Goal: Task Accomplishment & Management: Use online tool/utility

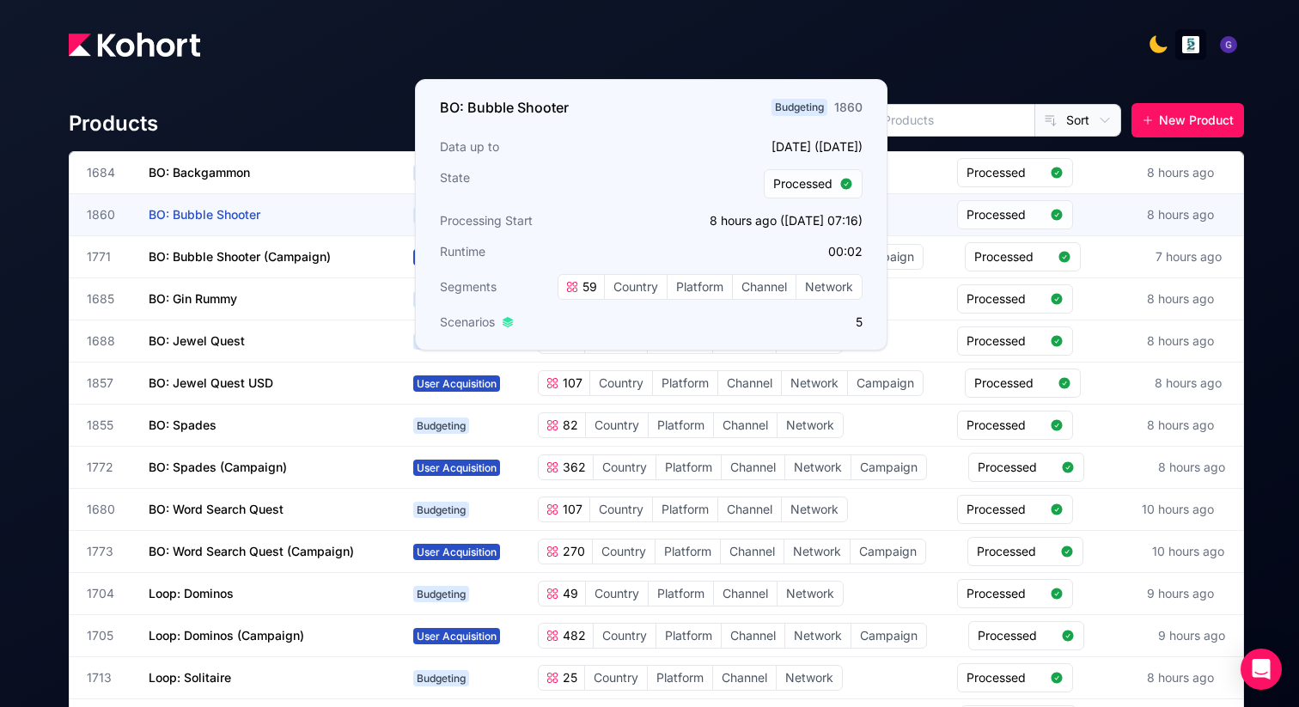
click at [193, 216] on span "BO: Bubble Shooter" at bounding box center [205, 214] width 112 height 15
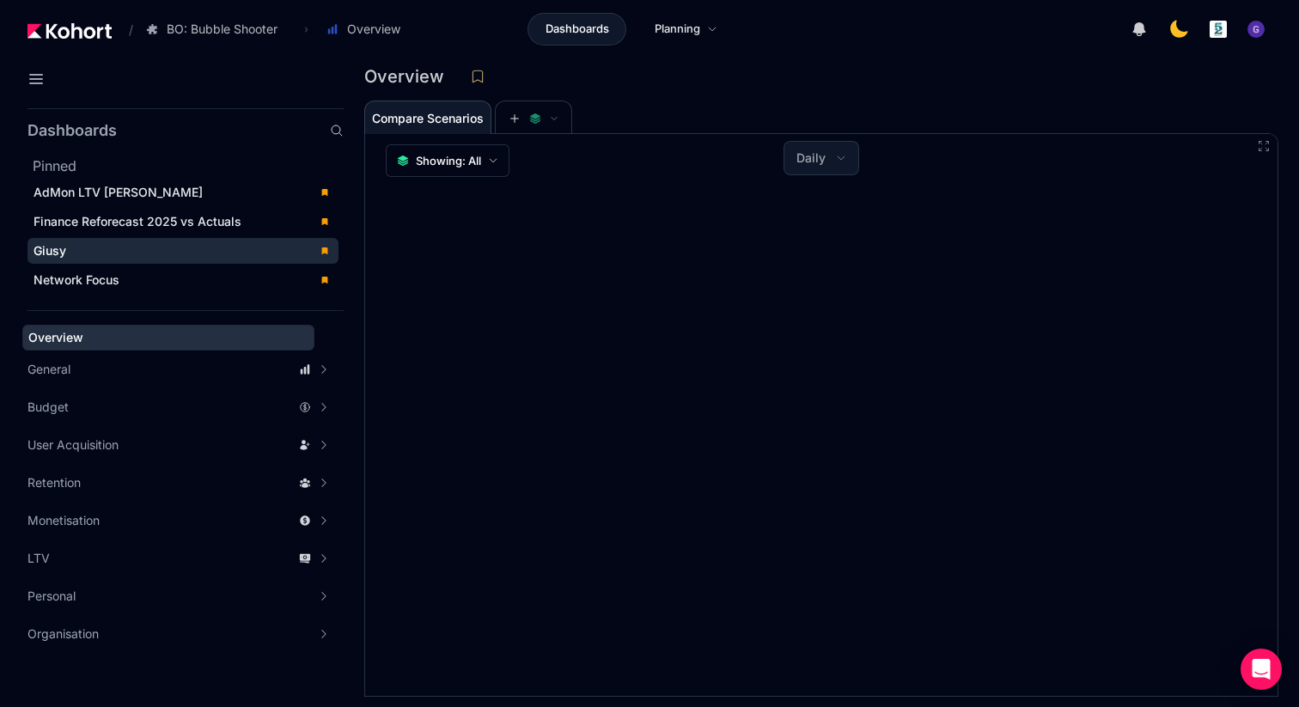
click at [132, 253] on div "Giusy" at bounding box center [171, 250] width 275 height 17
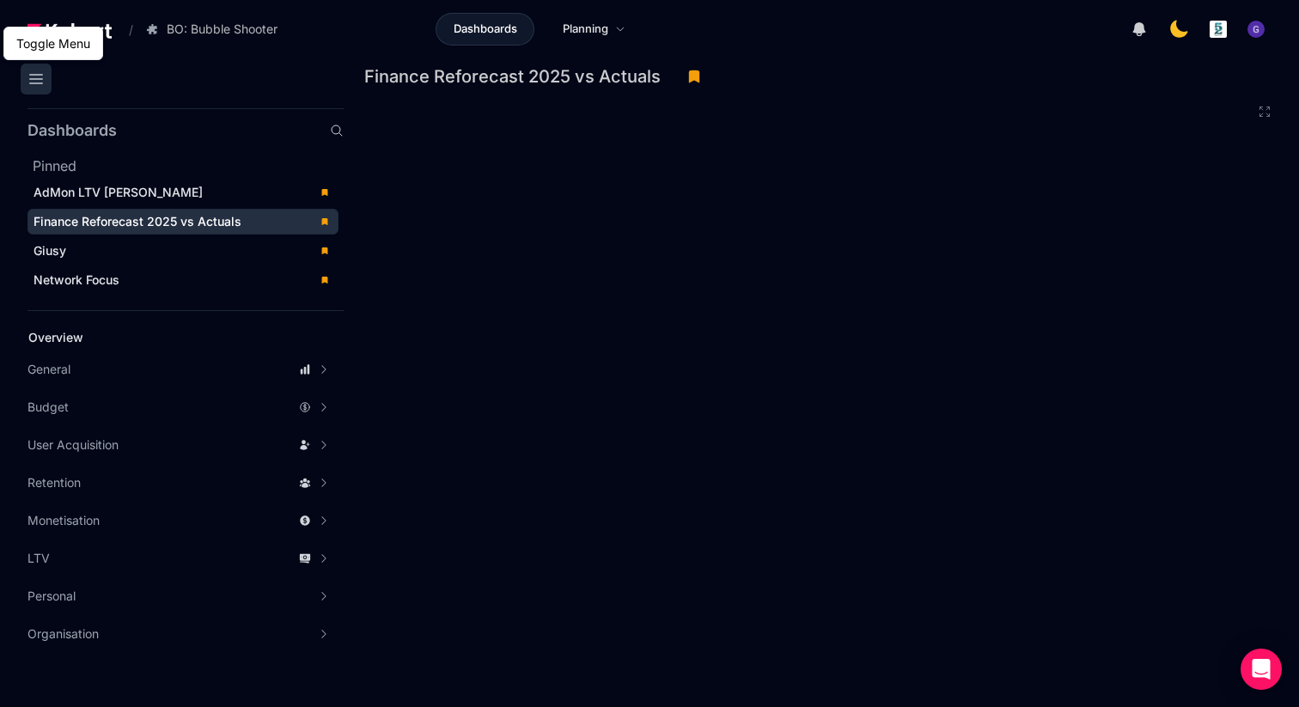
click at [33, 79] on icon at bounding box center [36, 79] width 12 height 9
